Goal: Information Seeking & Learning: Learn about a topic

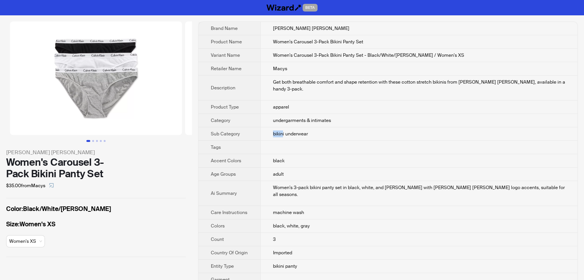
drag, startPoint x: 284, startPoint y: 126, endPoint x: 274, endPoint y: 128, distance: 10.1
click at [274, 131] on span "bikini underwear" at bounding box center [290, 134] width 35 height 6
click at [279, 141] on td at bounding box center [418, 147] width 317 height 13
drag, startPoint x: 286, startPoint y: 126, endPoint x: 274, endPoint y: 127, distance: 11.2
click at [274, 131] on span "bikini underwear" at bounding box center [290, 134] width 35 height 6
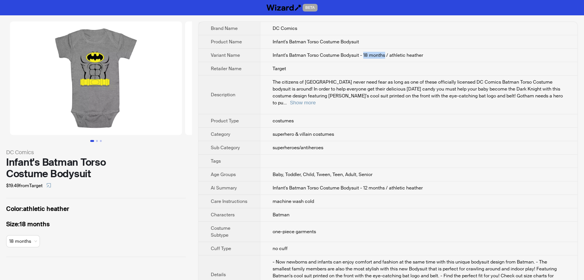
drag, startPoint x: 362, startPoint y: 55, endPoint x: 383, endPoint y: 57, distance: 21.2
click at [383, 57] on span "Infant's Batman Torso Costume Bodysuit - 18 months / athletic heather" at bounding box center [347, 55] width 150 height 6
click at [358, 63] on td "Target" at bounding box center [418, 68] width 317 height 13
drag, startPoint x: 361, startPoint y: 54, endPoint x: 384, endPoint y: 55, distance: 22.3
click at [384, 55] on span "Infant's Batman Torso Costume Bodysuit - 18 months / athletic heather" at bounding box center [347, 55] width 150 height 6
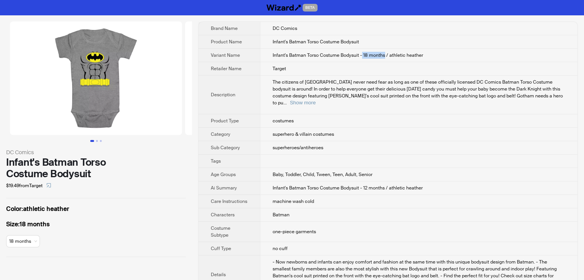
click at [384, 55] on span "Infant's Batman Torso Costume Bodysuit - 18 months / athletic heather" at bounding box center [347, 55] width 150 height 6
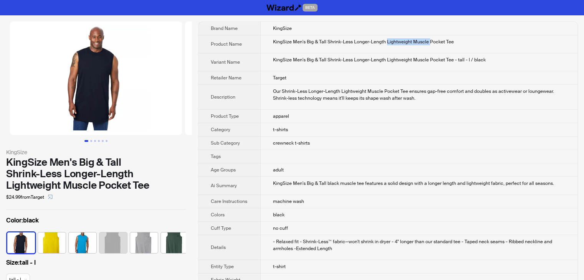
drag, startPoint x: 385, startPoint y: 43, endPoint x: 428, endPoint y: 40, distance: 42.3
click at [428, 40] on div "KingSize Men's Big & Tall Shrink-Less Longer-Length Lightweight Muscle Pocket T…" at bounding box center [419, 41] width 292 height 7
